Goal: Transaction & Acquisition: Obtain resource

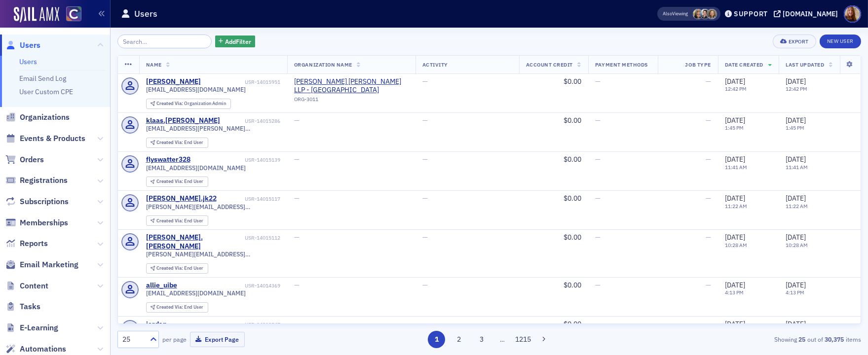
click at [25, 59] on link "Users" at bounding box center [28, 61] width 18 height 9
click at [163, 43] on input "search" at bounding box center [164, 42] width 94 height 14
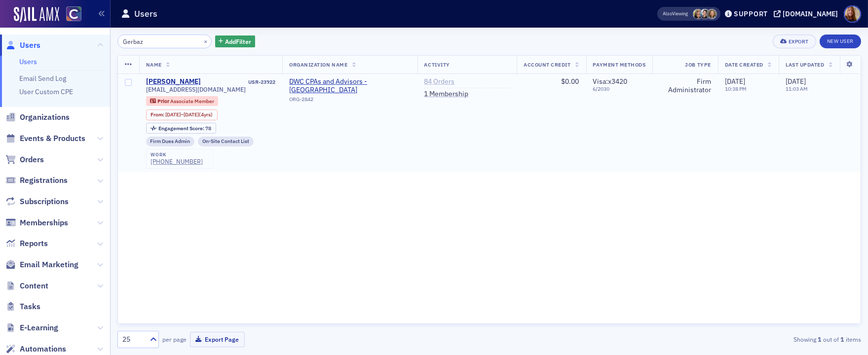
type input "Gerbaz"
click at [442, 80] on link "84 Orders" at bounding box center [439, 81] width 31 height 9
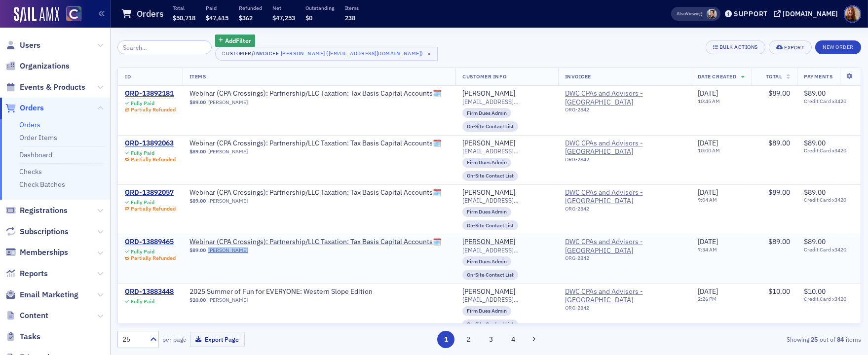
click at [150, 242] on div "ORD-13889465" at bounding box center [150, 242] width 51 height 9
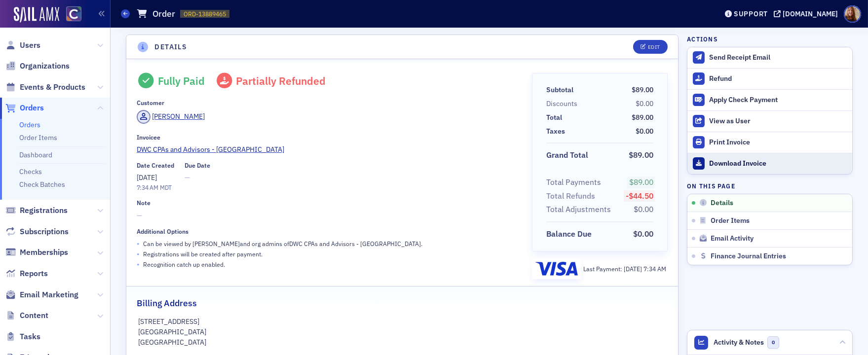
click at [730, 162] on div "Download Invoice" at bounding box center [778, 163] width 138 height 9
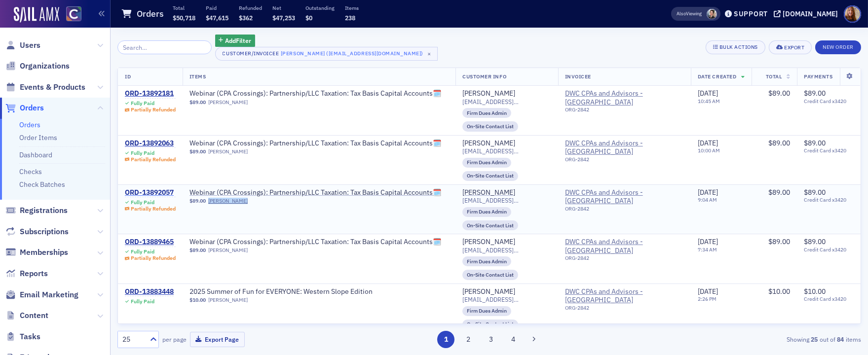
click at [152, 190] on div "ORD-13892057" at bounding box center [150, 192] width 51 height 9
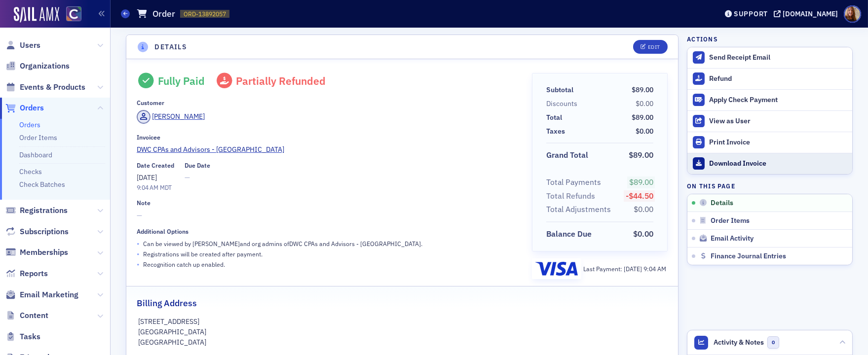
click at [729, 168] on link "Download Invoice" at bounding box center [769, 163] width 165 height 21
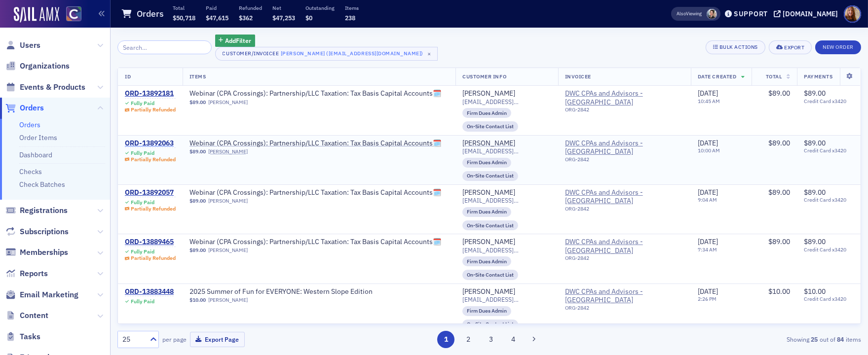
click at [157, 140] on div "ORD-13892063" at bounding box center [150, 143] width 51 height 9
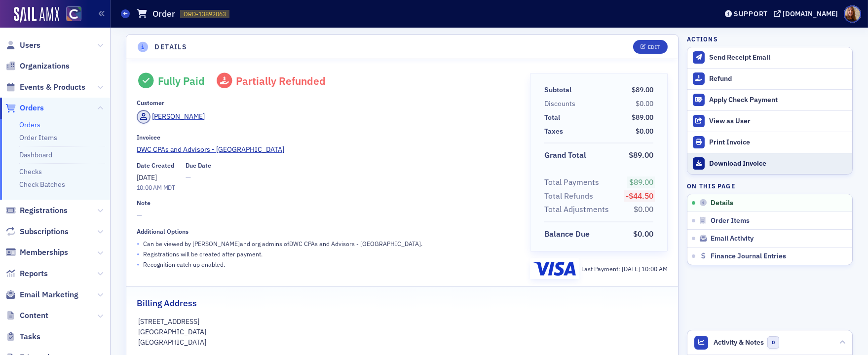
click at [742, 165] on div "Download Invoice" at bounding box center [778, 163] width 138 height 9
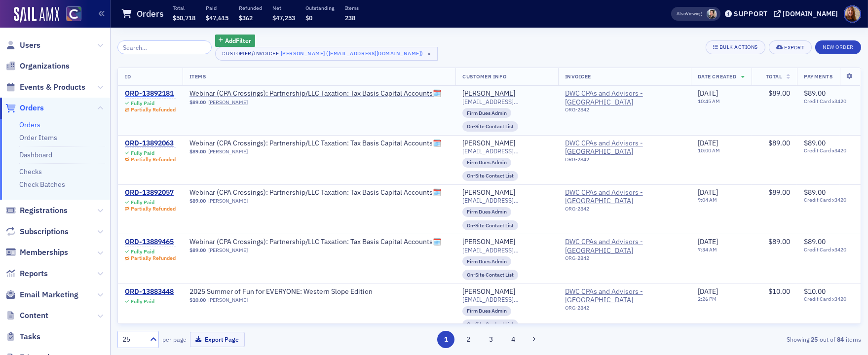
click at [144, 91] on div "ORD-13892181" at bounding box center [150, 93] width 51 height 9
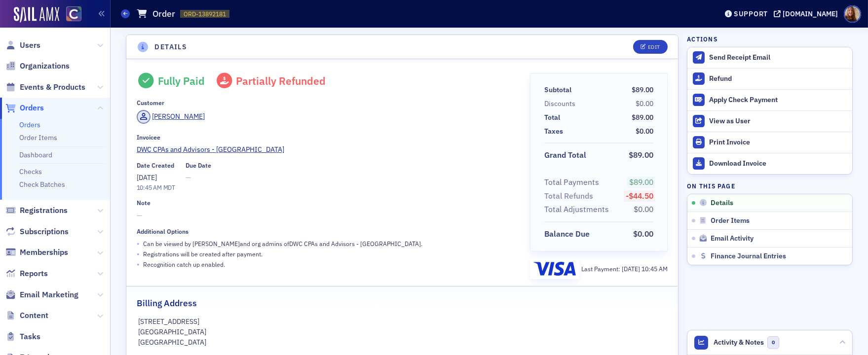
scroll to position [188, 0]
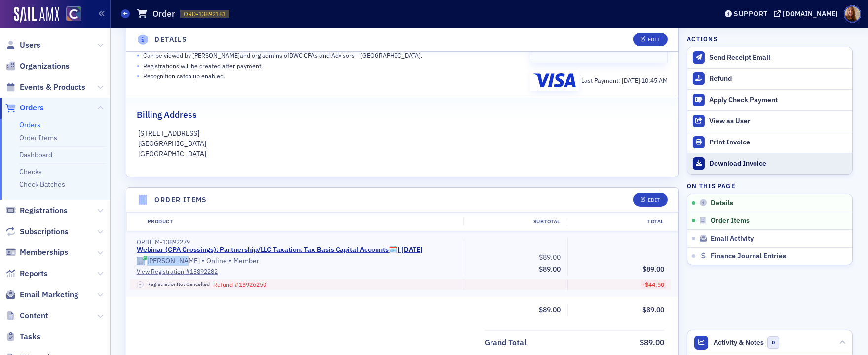
click at [740, 162] on div "Download Invoice" at bounding box center [778, 163] width 138 height 9
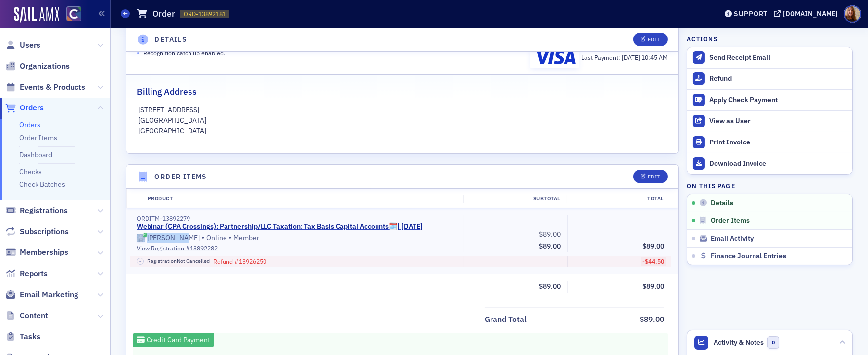
scroll to position [245, 0]
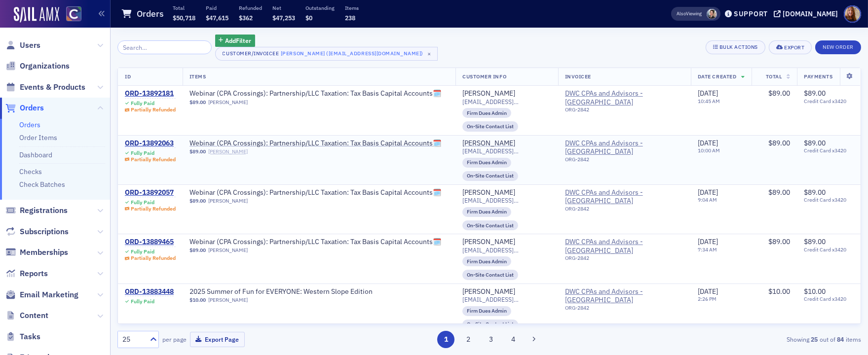
click at [233, 150] on link "[PERSON_NAME]" at bounding box center [227, 151] width 39 height 6
